Goal: Transaction & Acquisition: Subscribe to service/newsletter

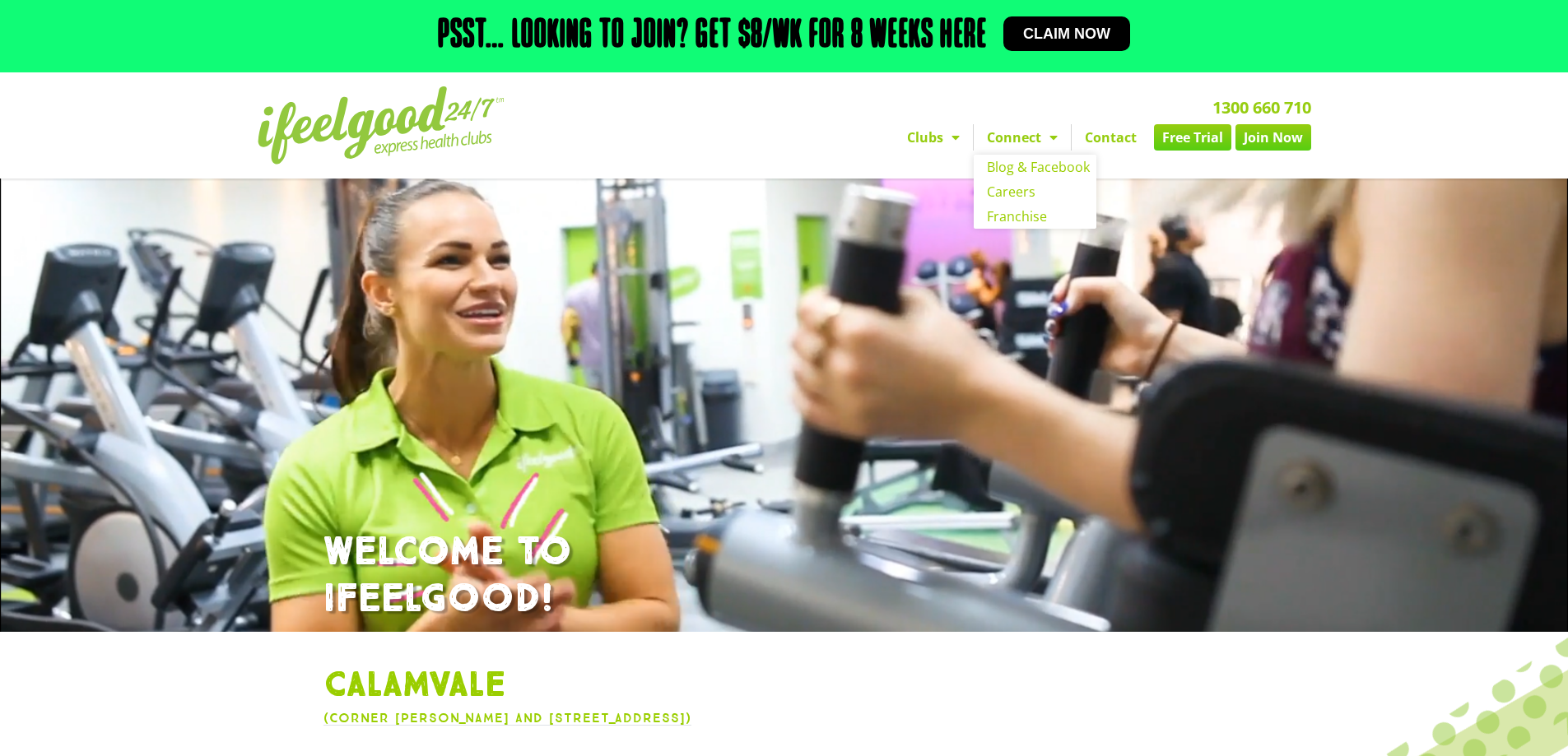
click at [940, 128] on link "Clubs" at bounding box center [933, 138] width 79 height 26
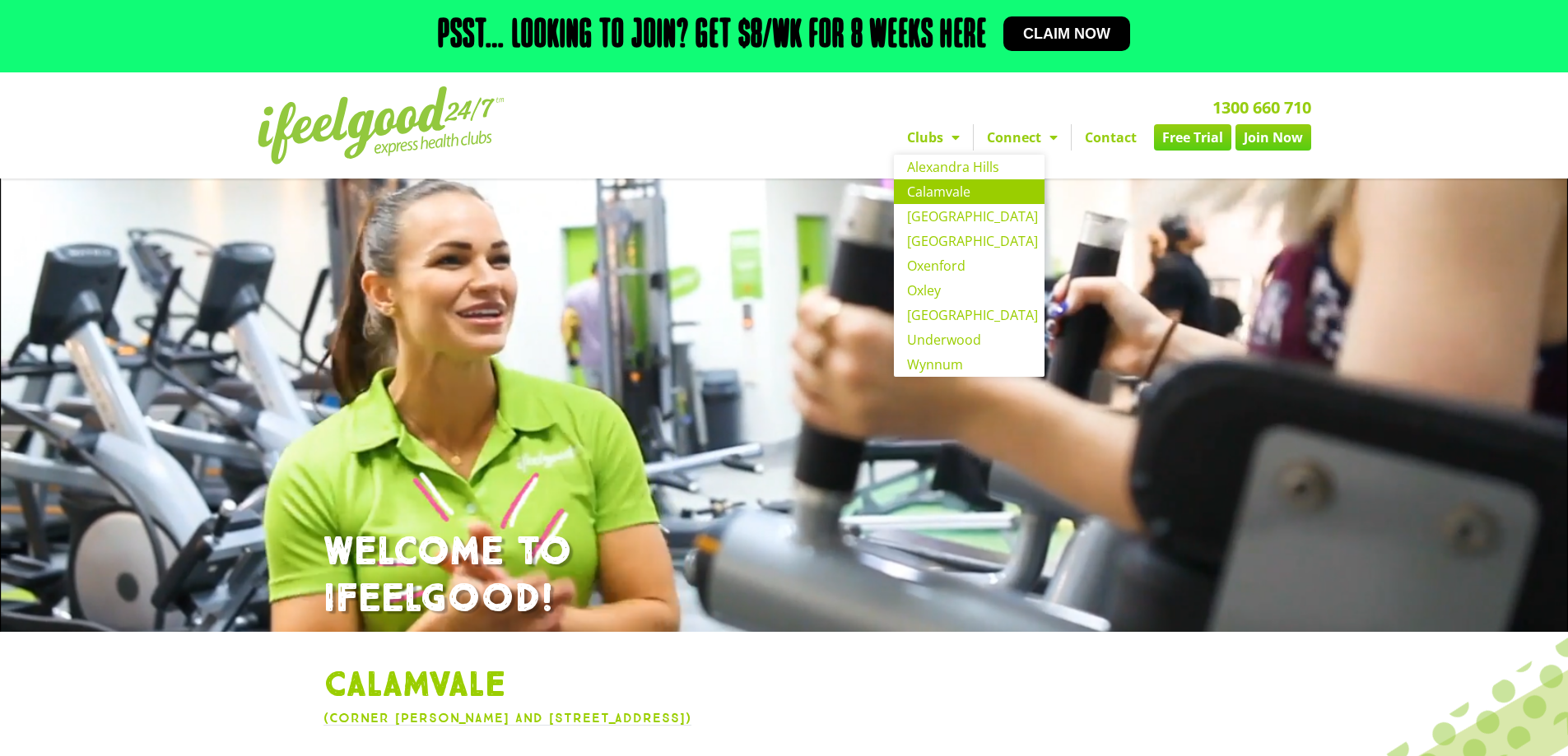
click at [1073, 93] on div "1300 660 710 Clubs [GEOGRAPHIC_DATA] [GEOGRAPHIC_DATA] [GEOGRAPHIC_DATA] [GEOGR…" at bounding box center [971, 125] width 695 height 95
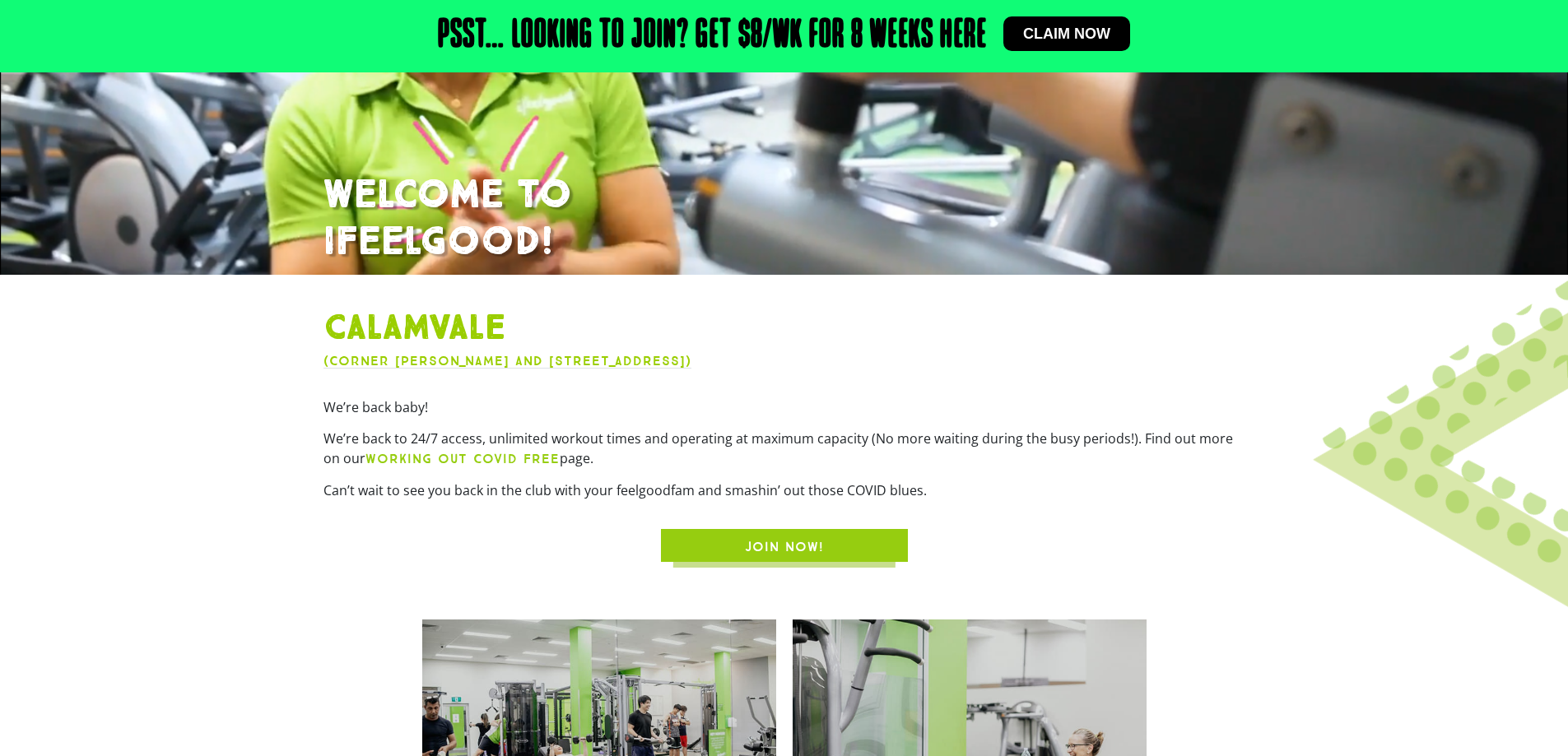
scroll to position [411, 0]
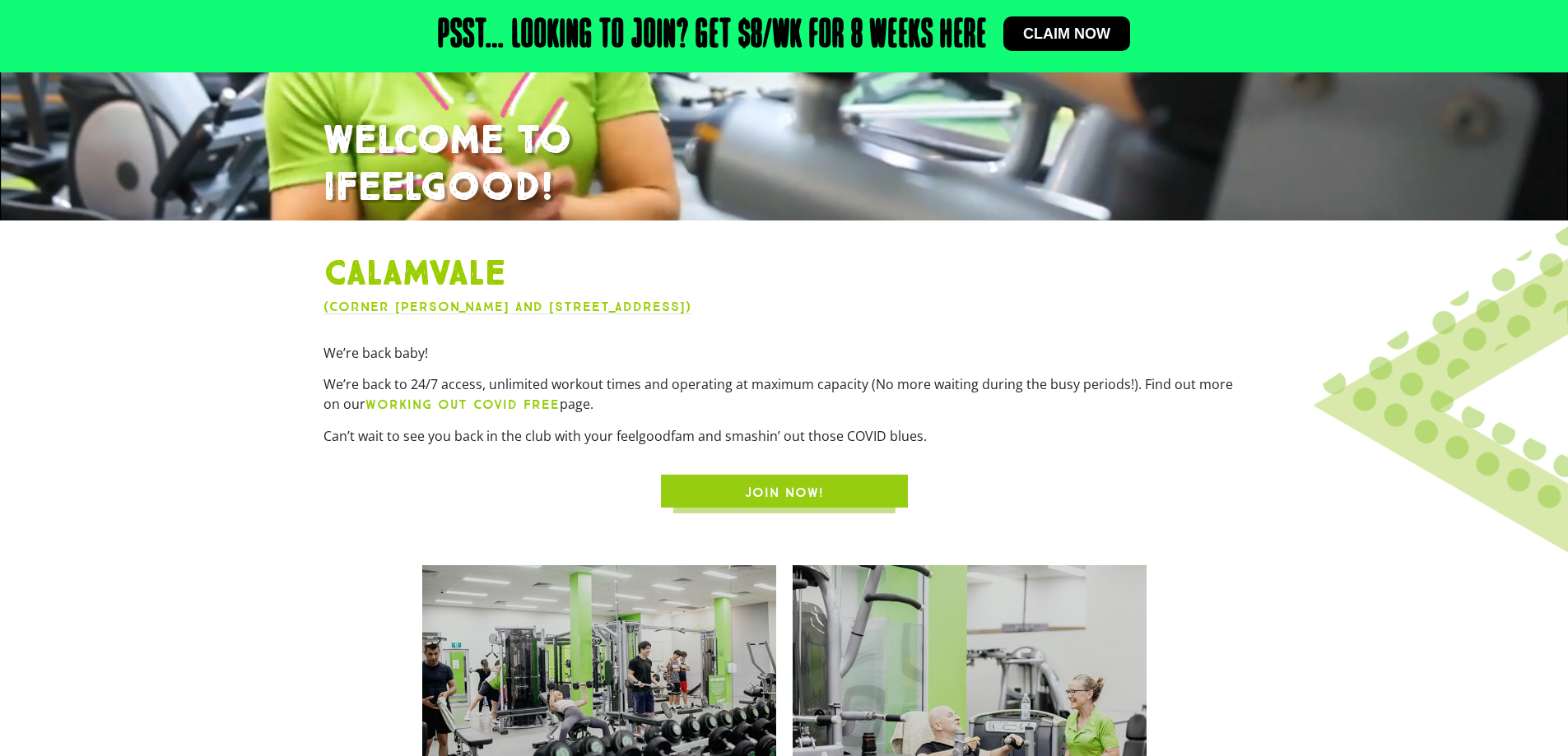
click at [787, 500] on span "JOIN NOW!" at bounding box center [784, 492] width 79 height 20
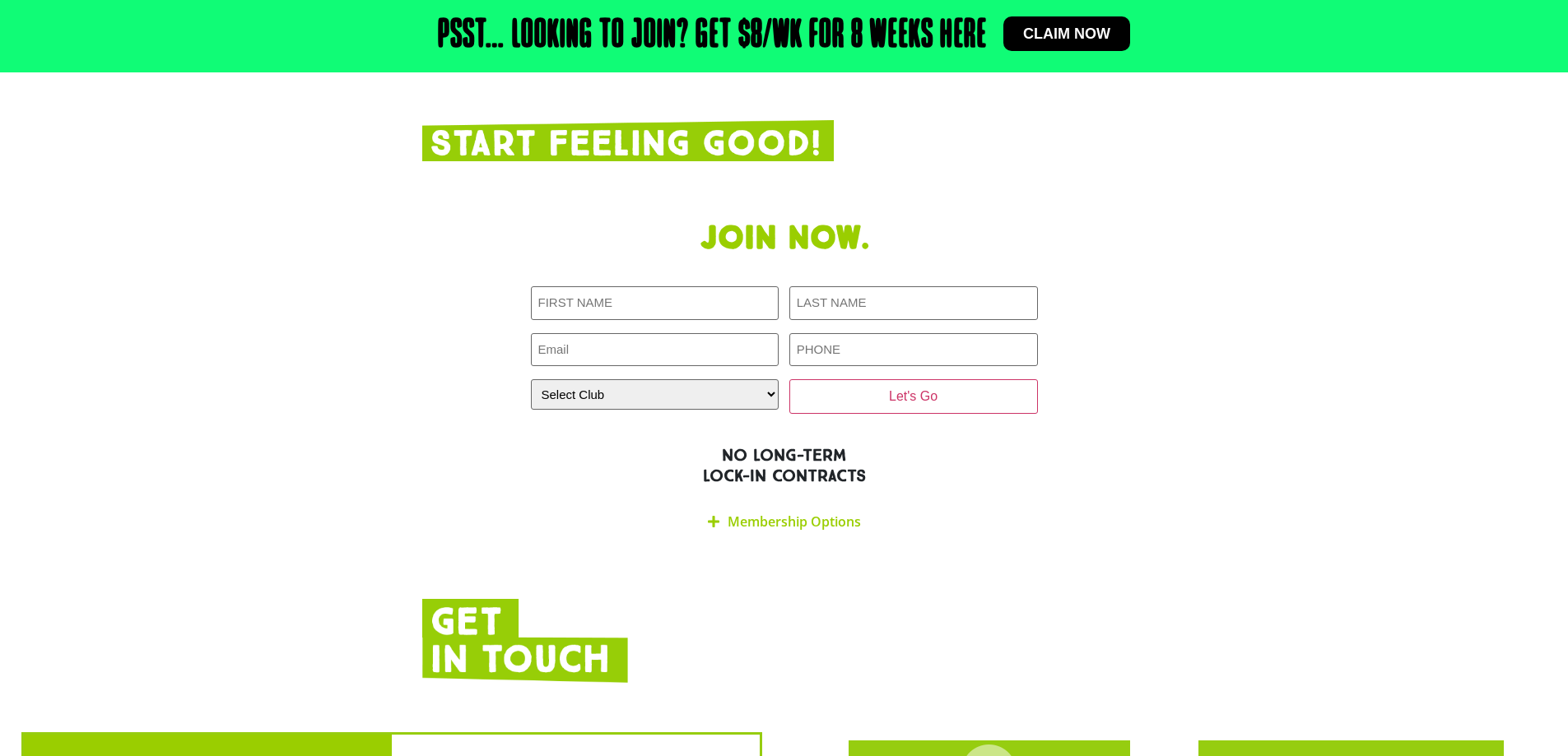
scroll to position [3285, 0]
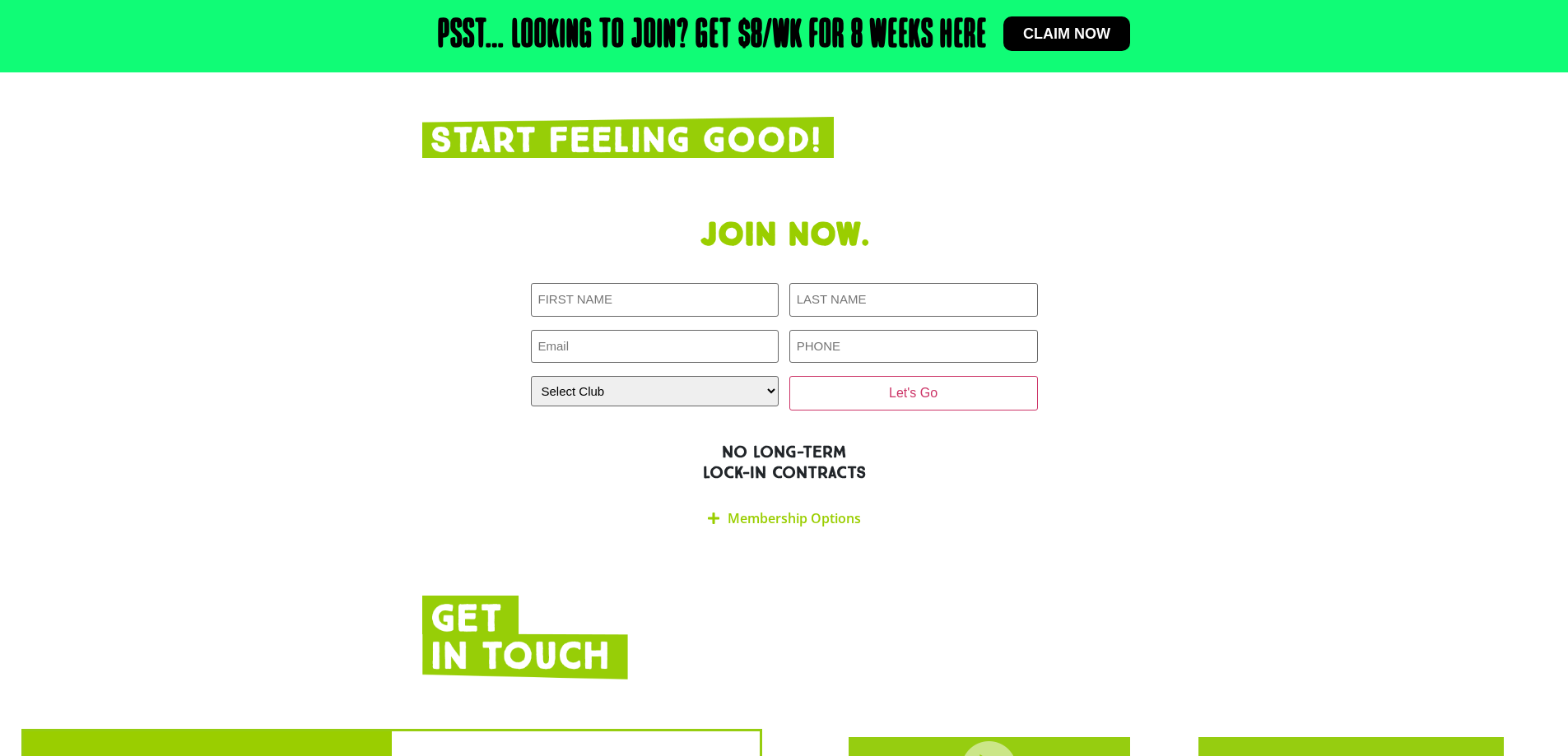
click at [789, 499] on div "Membership Options" at bounding box center [784, 519] width 507 height 39
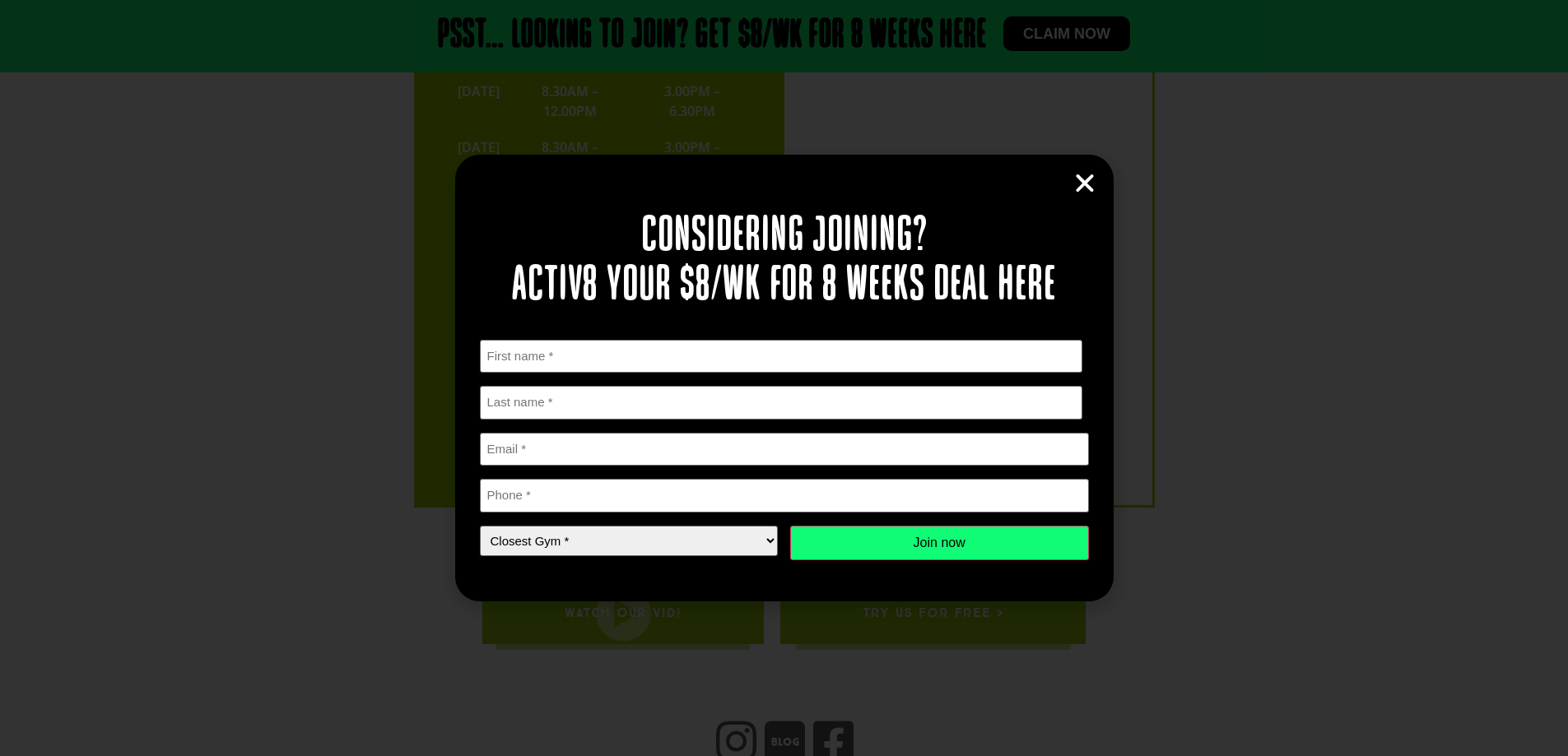
scroll to position [5743, 0]
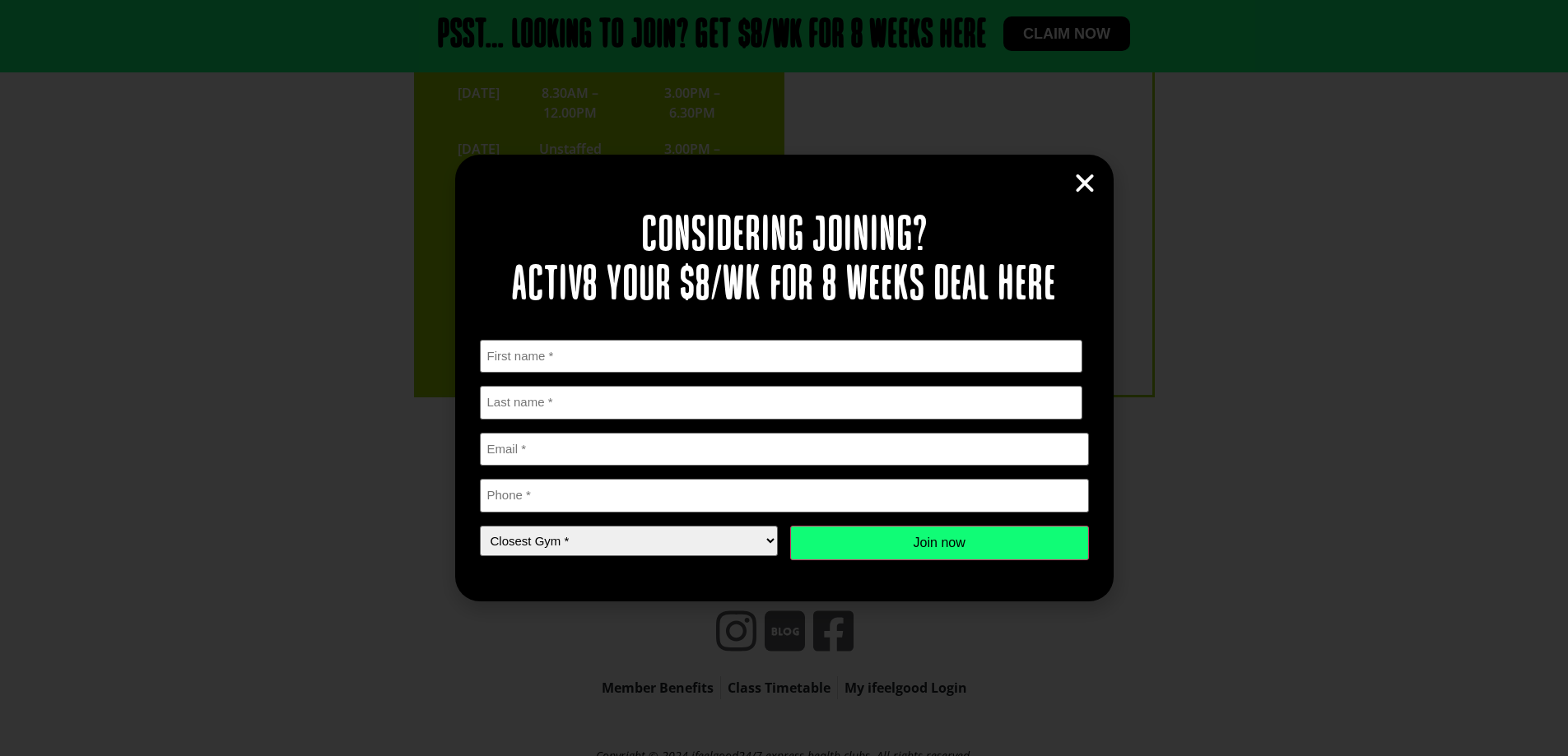
click at [1300, 350] on div "Considering joining? Activ8 your $8/wk for 8 weeks deal here " * " indicates re…" at bounding box center [784, 378] width 1568 height 756
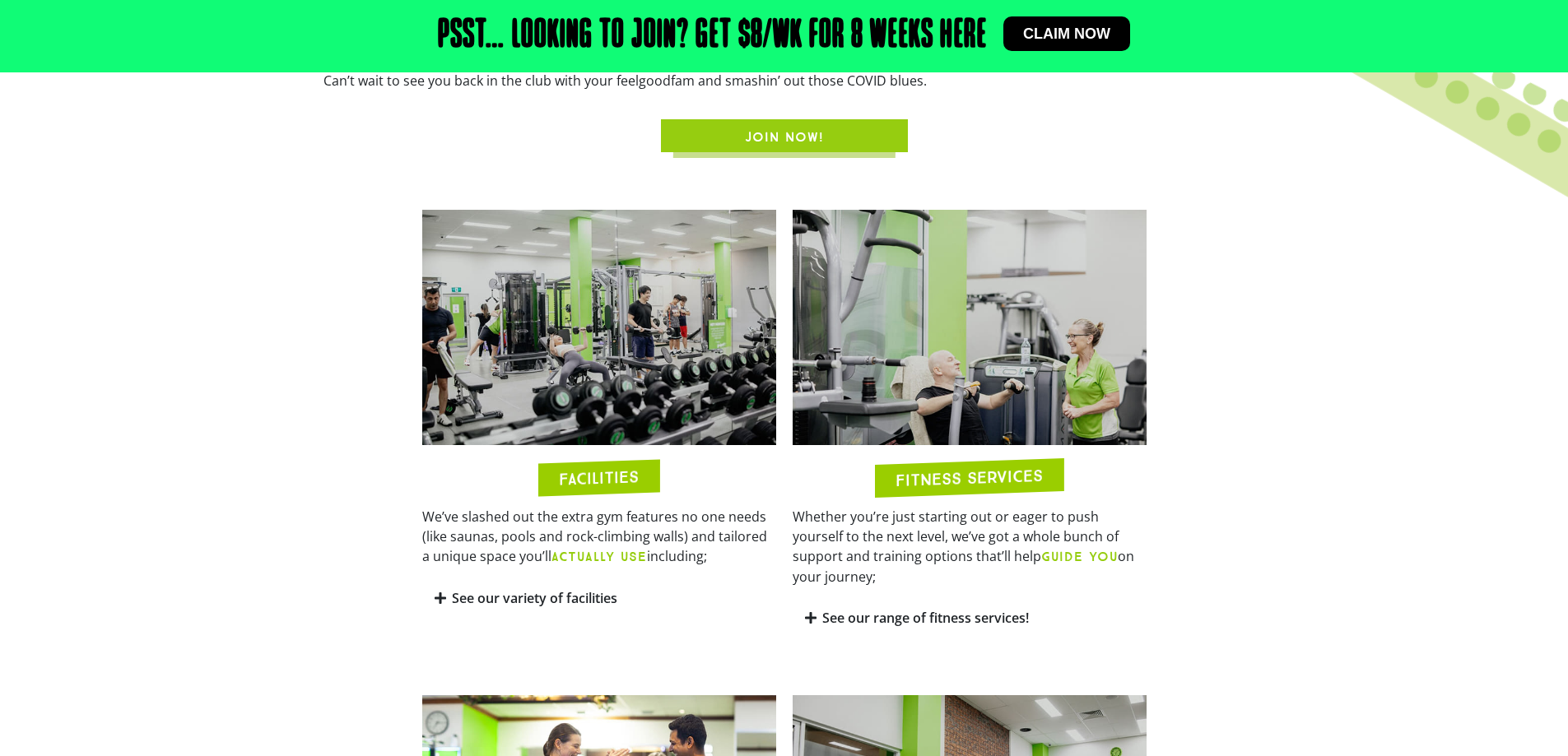
scroll to position [808, 0]
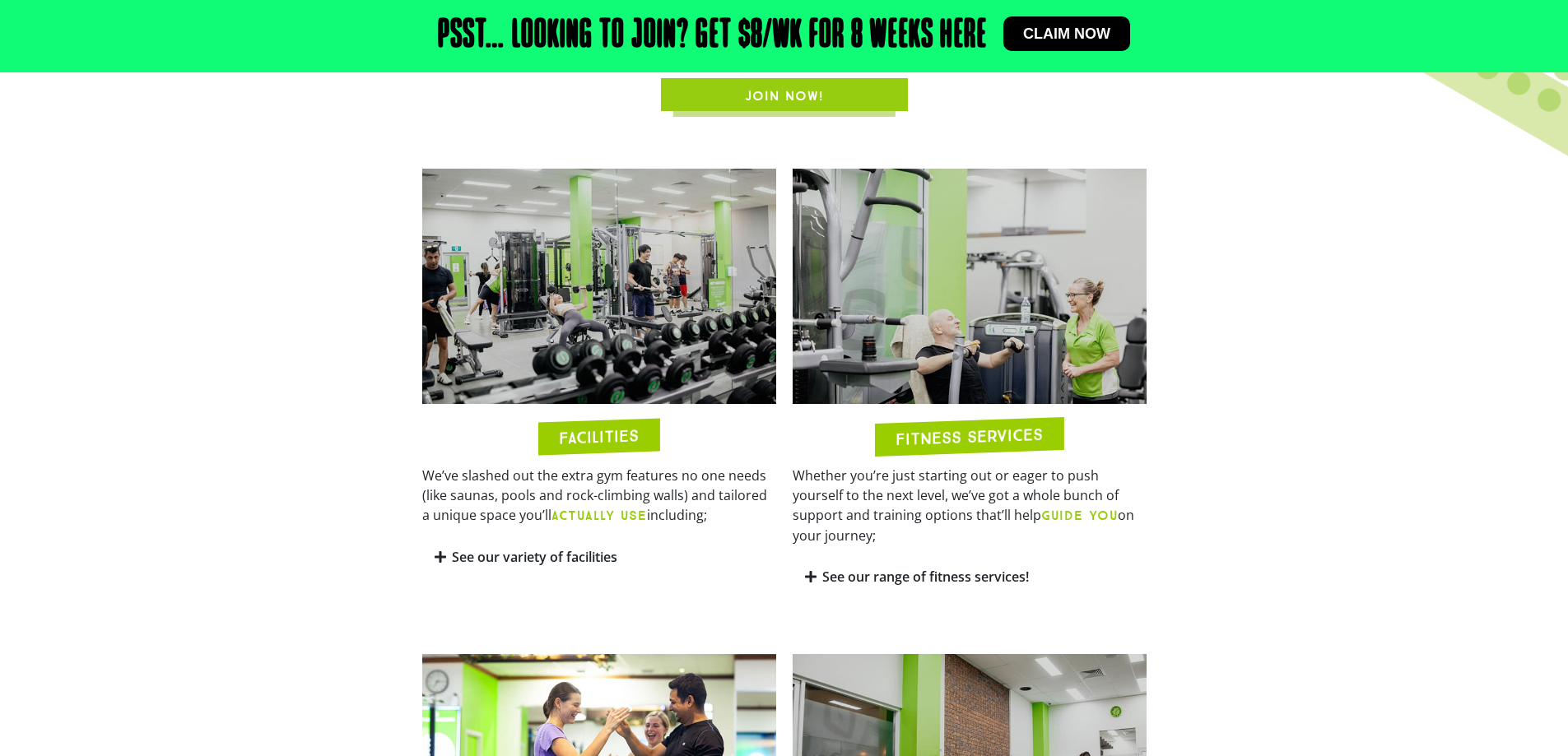
click at [597, 432] on h2 "FACILITIES" at bounding box center [599, 437] width 80 height 19
click at [447, 561] on span at bounding box center [441, 557] width 13 height 14
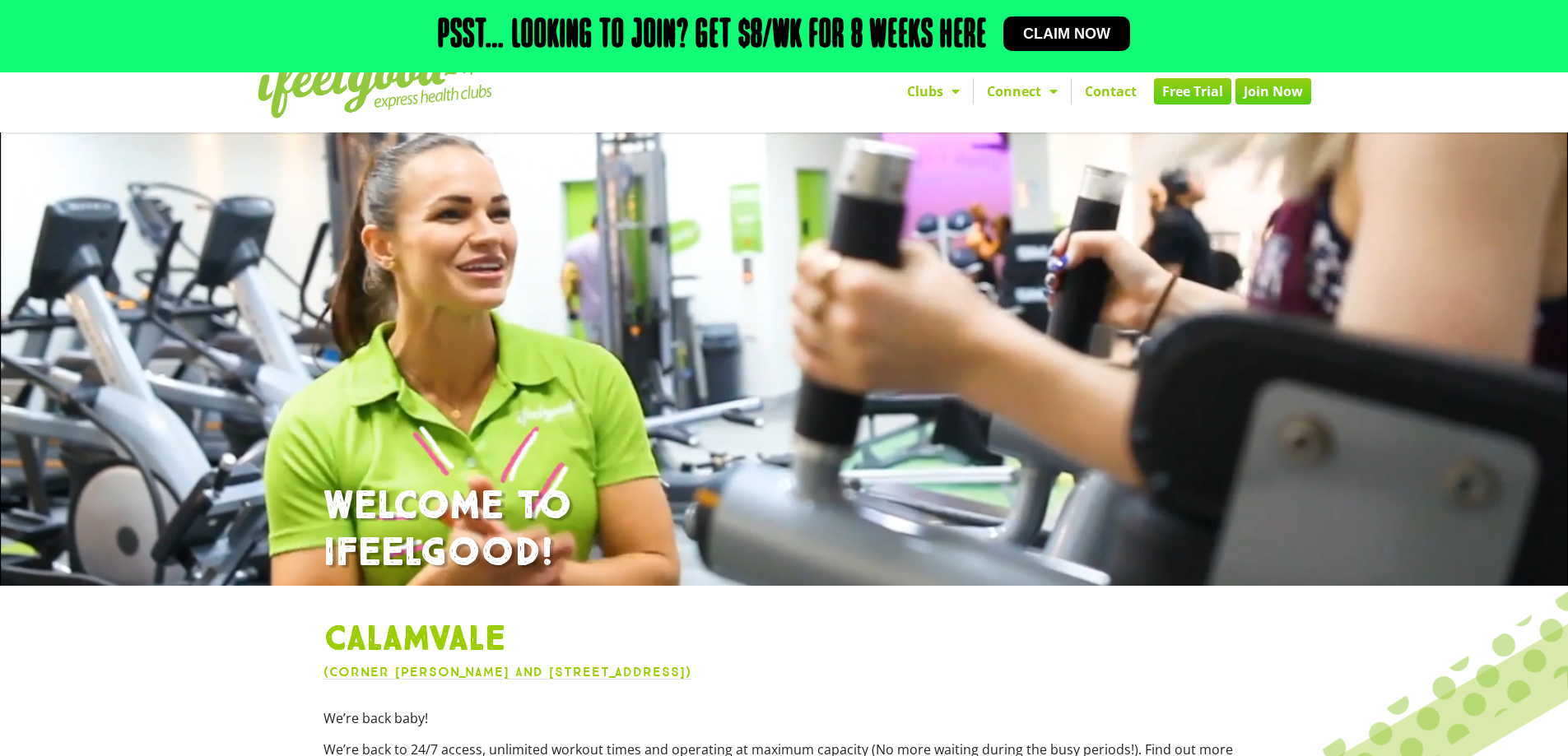
scroll to position [0, 0]
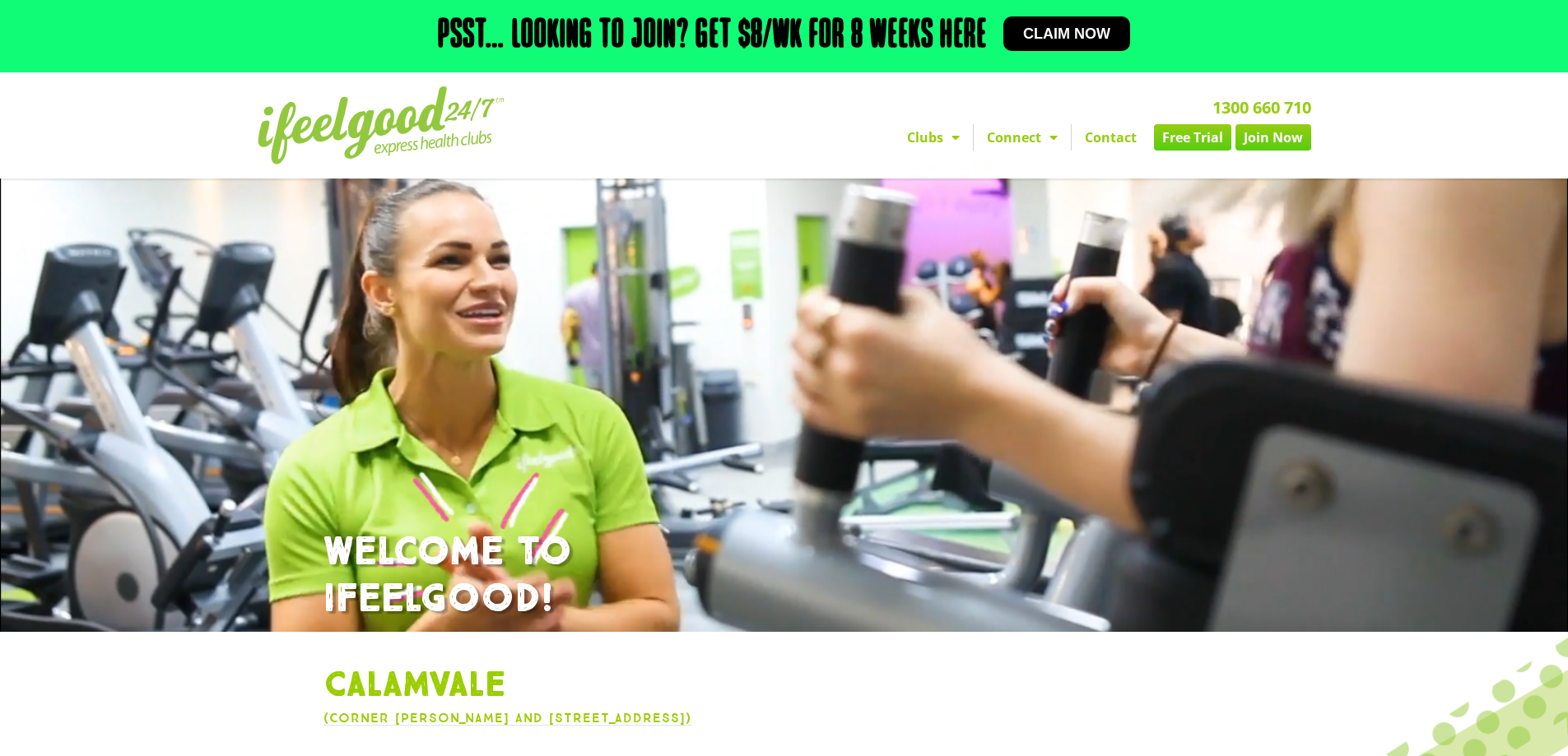
click at [707, 113] on h2 "1300 660 710" at bounding box center [971, 108] width 679 height 17
